Goal: Find specific page/section: Find specific page/section

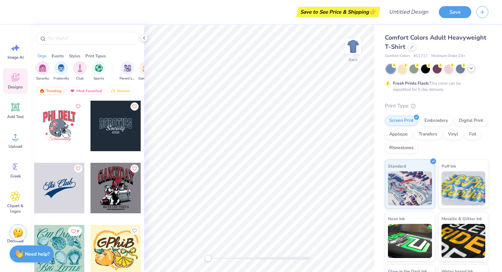
click at [472, 72] on div at bounding box center [472, 69] width 8 height 8
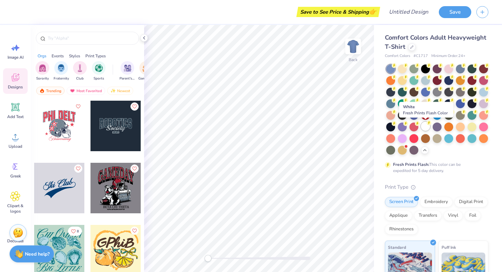
click at [427, 127] on div at bounding box center [425, 126] width 9 height 9
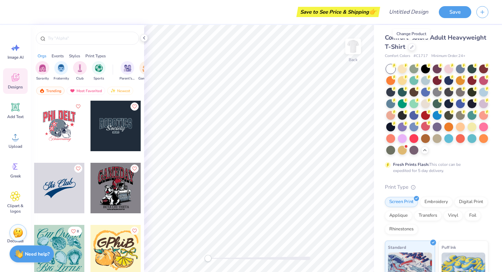
click at [411, 50] on div "Comfort Colors Adult Heavyweight T-Shirt" at bounding box center [437, 42] width 104 height 18
click at [411, 47] on icon at bounding box center [411, 46] width 3 height 3
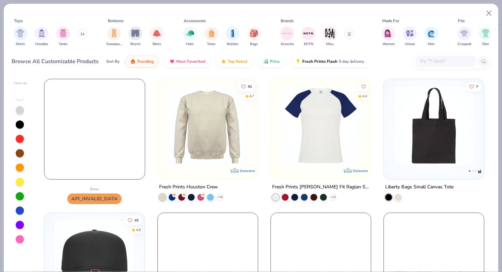
click at [434, 61] on input "text" at bounding box center [445, 61] width 53 height 8
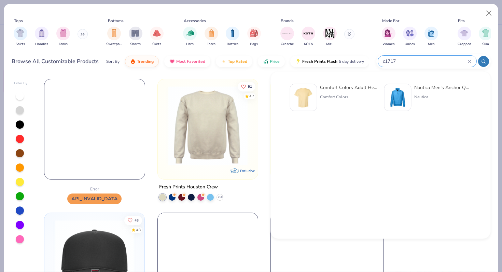
type input "c1717"
click at [341, 94] on div "Comfort Colors" at bounding box center [348, 97] width 57 height 6
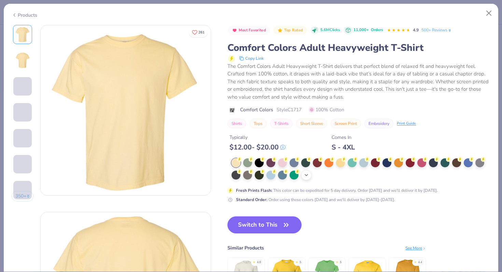
click at [308, 174] on icon at bounding box center [306, 175] width 5 height 5
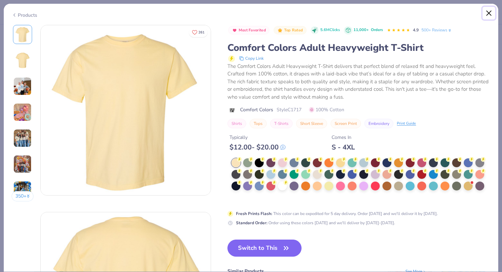
click at [490, 9] on button "Close" at bounding box center [489, 13] width 13 height 13
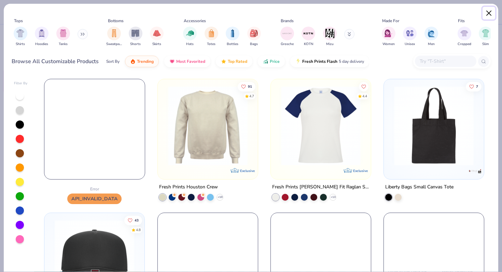
click at [491, 13] on button "Close" at bounding box center [489, 13] width 13 height 13
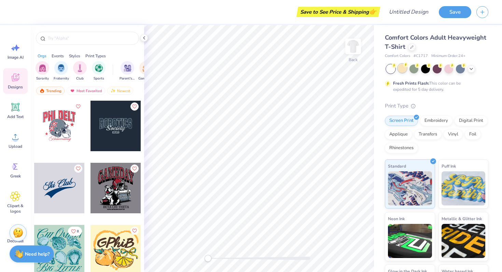
click at [400, 69] on div at bounding box center [402, 68] width 9 height 9
click at [473, 69] on icon at bounding box center [471, 68] width 5 height 5
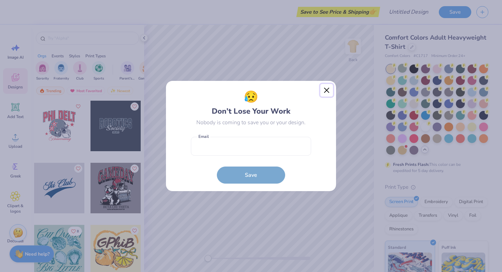
click at [326, 93] on button "Close" at bounding box center [326, 90] width 13 height 13
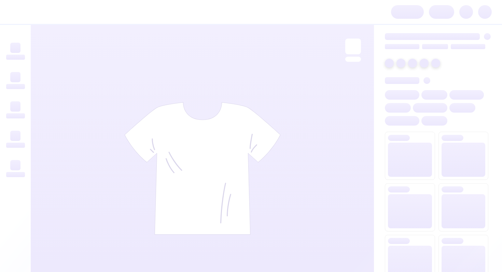
click at [454, 83] on div at bounding box center [437, 80] width 104 height 7
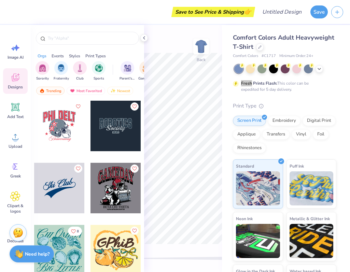
click at [318, 69] on icon at bounding box center [319, 68] width 5 height 5
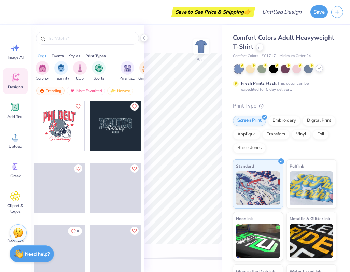
click at [320, 71] on icon at bounding box center [319, 68] width 5 height 5
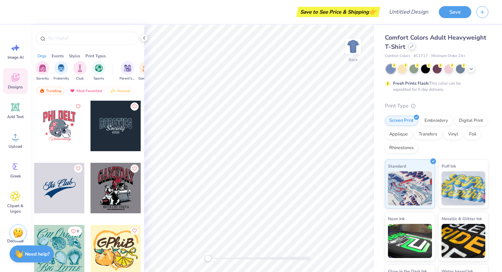
click at [412, 45] on icon at bounding box center [411, 46] width 3 height 3
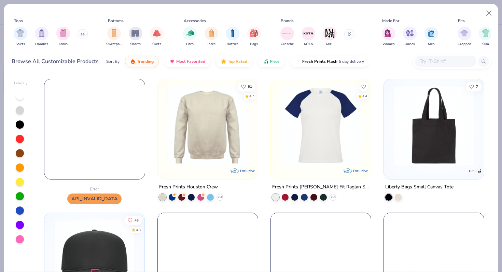
click at [431, 65] on div at bounding box center [445, 61] width 61 height 11
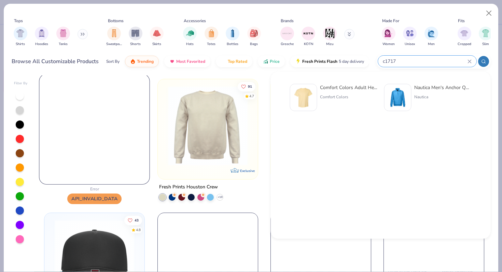
type input "c1717"
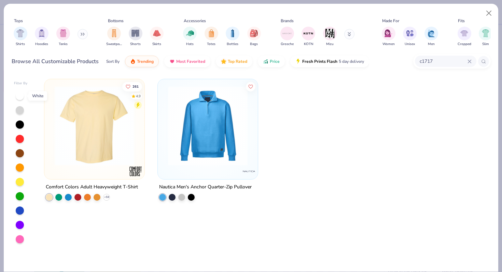
click at [21, 98] on div at bounding box center [20, 96] width 8 height 8
